Goal: Task Accomplishment & Management: Manage account settings

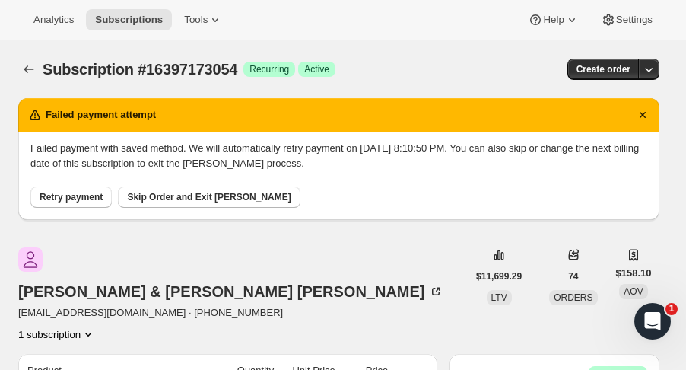
click at [27, 60] on button "Subscriptions" at bounding box center [28, 69] width 21 height 21
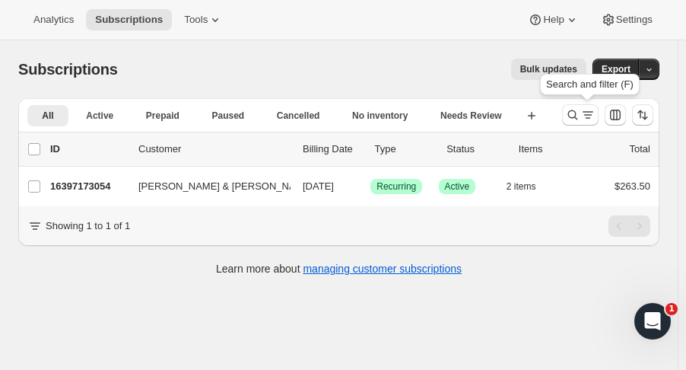
click at [579, 108] on icon "Search and filter results" at bounding box center [572, 114] width 15 height 15
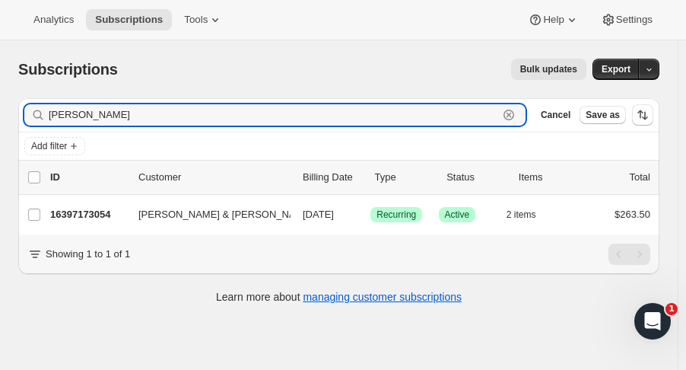
drag, startPoint x: 103, startPoint y: 113, endPoint x: -7, endPoint y: 117, distance: 110.3
click at [0, 117] on html "Analytics Subscriptions Tools Help Settings Skip to content Subscriptions. This…" at bounding box center [343, 185] width 686 height 370
type input "[PERSON_NAME]"
click at [105, 211] on p "16416506174" at bounding box center [88, 214] width 76 height 15
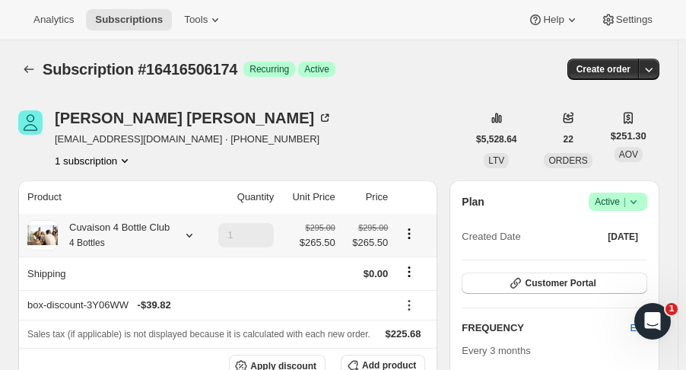
click at [179, 240] on div at bounding box center [186, 234] width 21 height 15
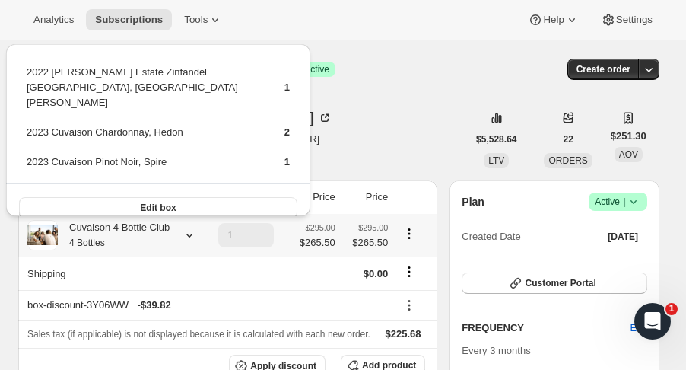
click at [146, 201] on span "Edit box" at bounding box center [158, 207] width 36 height 12
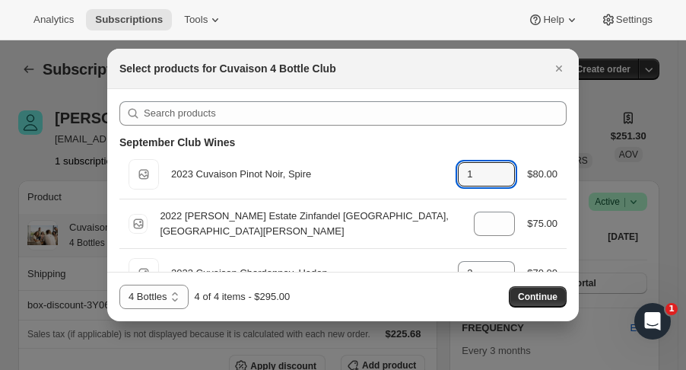
click at [500, 180] on icon ":r3uq:" at bounding box center [504, 179] width 8 height 5
type input "0"
click at [500, 180] on icon ":r3uq:" at bounding box center [504, 179] width 8 height 5
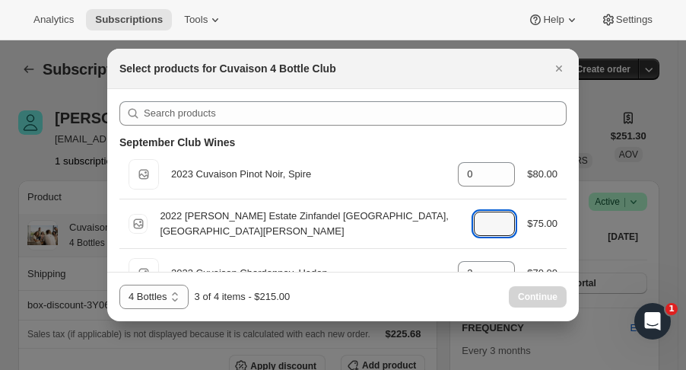
click at [499, 231] on icon ":r3uq:" at bounding box center [503, 227] width 15 height 15
type input "0"
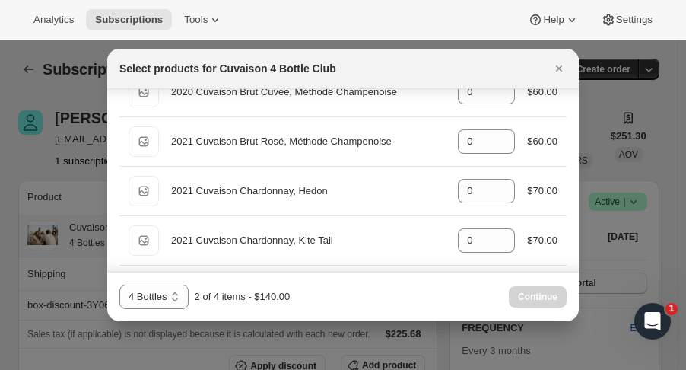
scroll to position [370, 0]
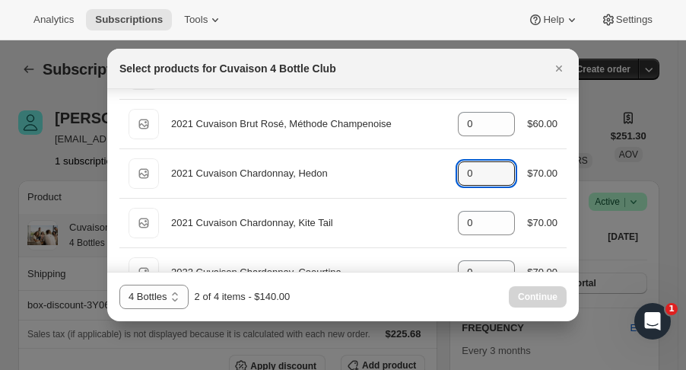
click at [485, 174] on input "0" at bounding box center [475, 173] width 34 height 24
click at [505, 211] on div "0" at bounding box center [486, 223] width 57 height 24
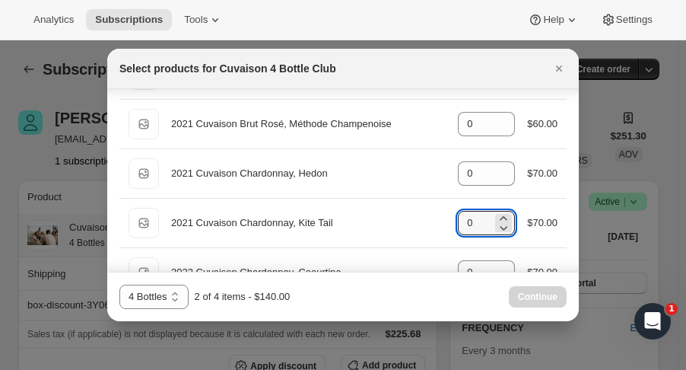
click at [498, 211] on icon ":r3uq:" at bounding box center [503, 218] width 15 height 15
click at [504, 229] on icon ":r3uq:" at bounding box center [503, 227] width 15 height 15
type input "2"
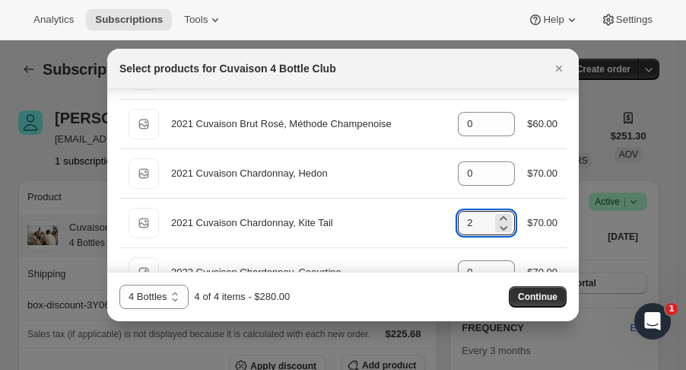
click at [525, 290] on button "Continue" at bounding box center [538, 296] width 58 height 21
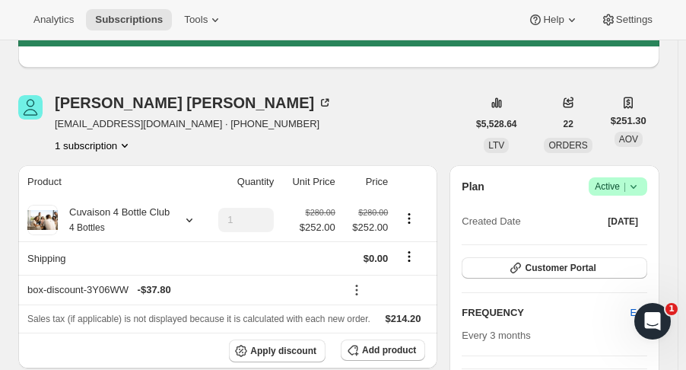
scroll to position [99, 0]
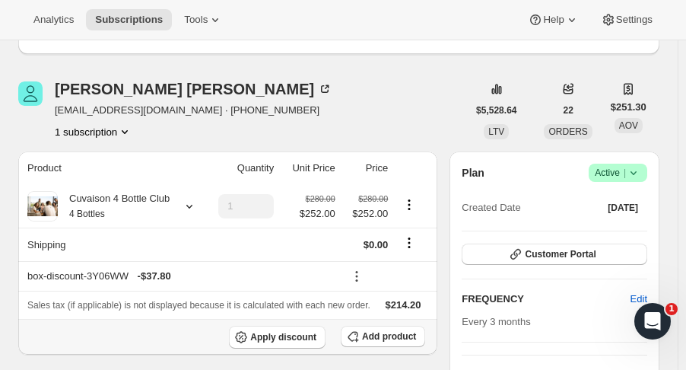
click at [381, 337] on span "Add product" at bounding box center [389, 336] width 54 height 12
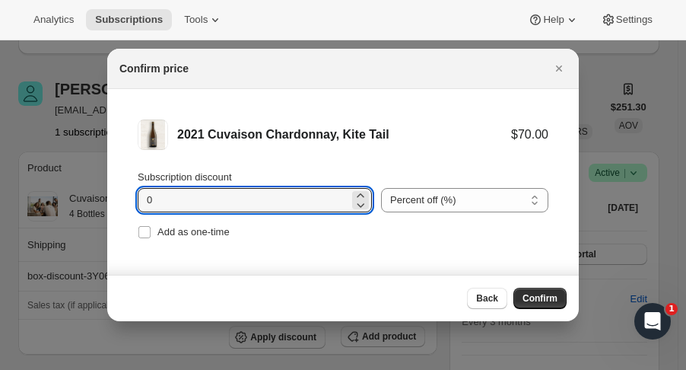
drag, startPoint x: 214, startPoint y: 198, endPoint x: 90, endPoint y: 192, distance: 124.8
type input "15"
click at [184, 236] on span "Add as one-time" at bounding box center [193, 231] width 72 height 11
click at [151, 236] on input "Add as one-time" at bounding box center [144, 232] width 12 height 12
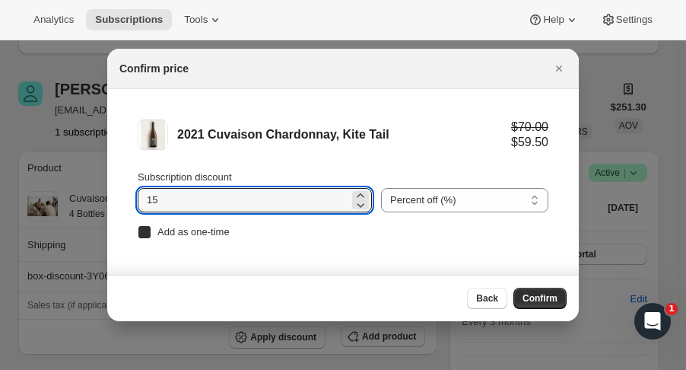
checkbox input "true"
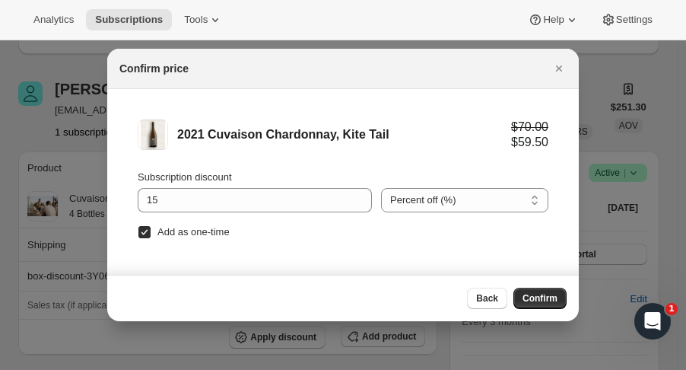
click at [551, 298] on span "Confirm" at bounding box center [539, 298] width 35 height 12
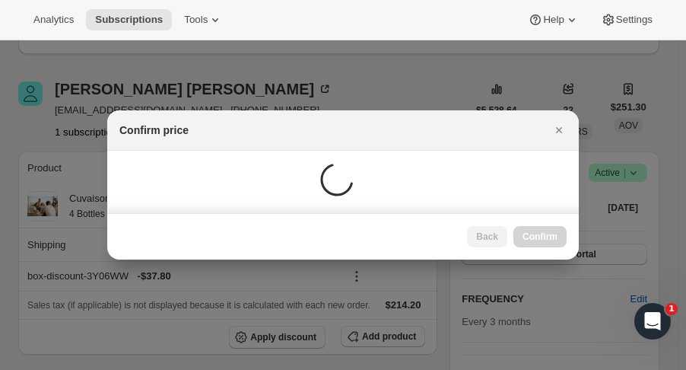
scroll to position [99, 0]
